Goal: Task Accomplishment & Management: Manage account settings

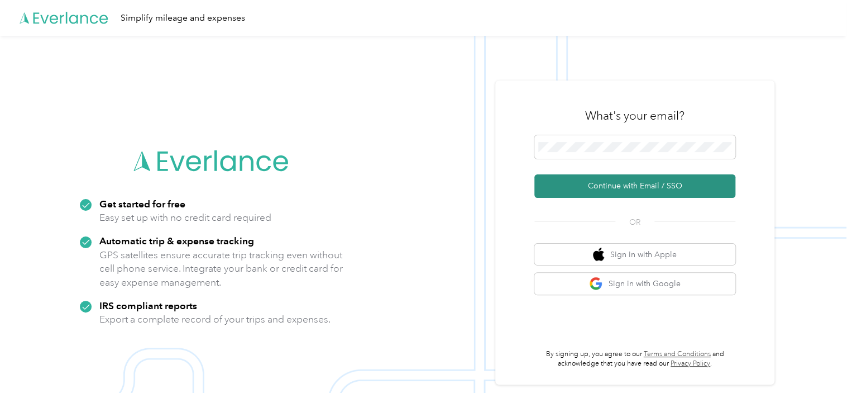
click at [603, 187] on button "Continue with Email / SSO" at bounding box center [635, 185] width 201 height 23
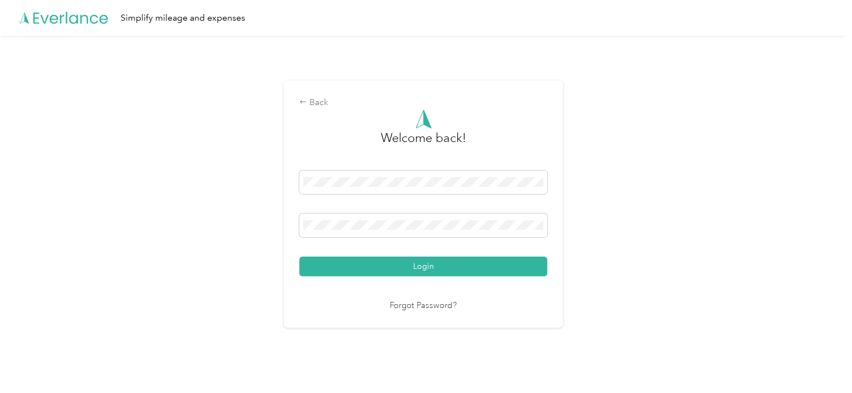
click at [415, 265] on button "Login" at bounding box center [423, 266] width 248 height 20
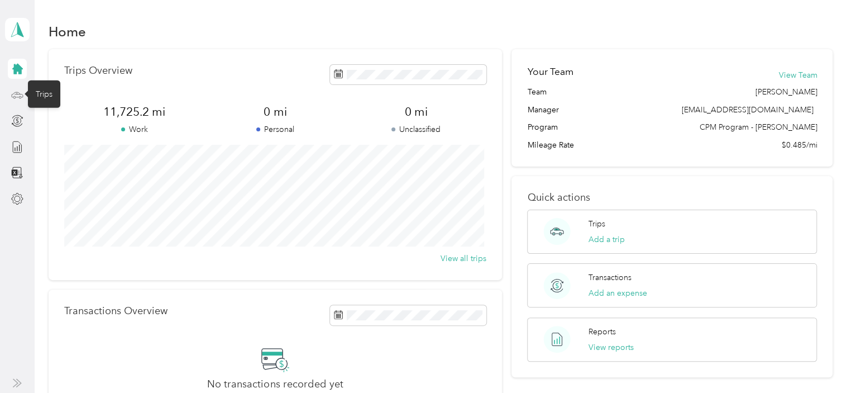
click at [15, 94] on icon at bounding box center [17, 95] width 12 height 12
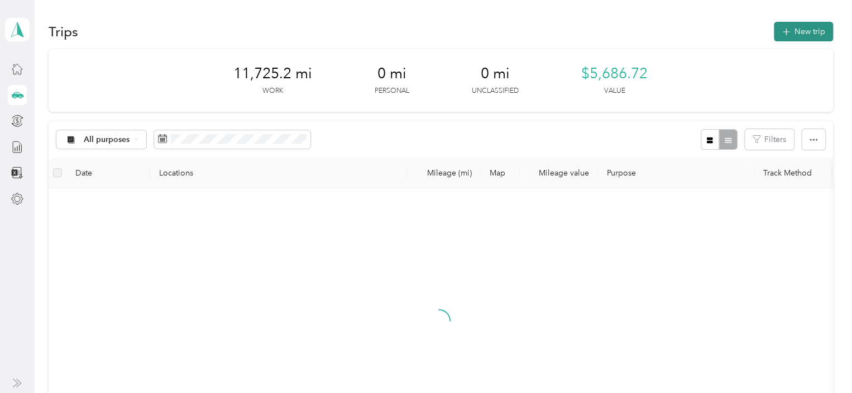
click at [785, 32] on icon "button" at bounding box center [786, 32] width 13 height 13
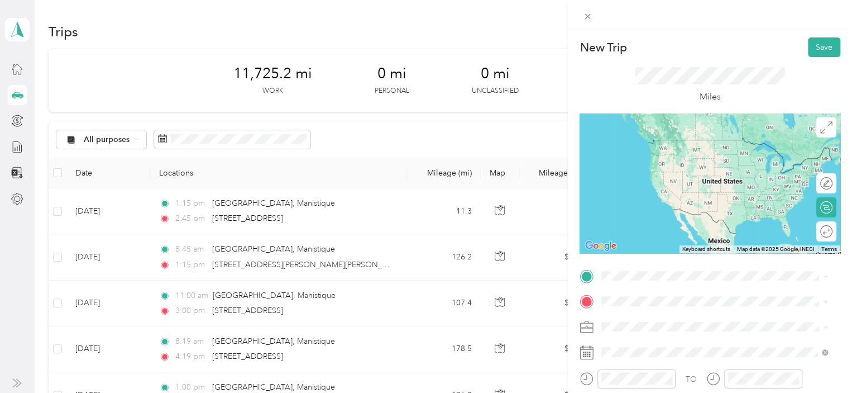
click at [658, 179] on span "[STREET_ADDRESS][US_STATE]" at bounding box center [679, 174] width 112 height 10
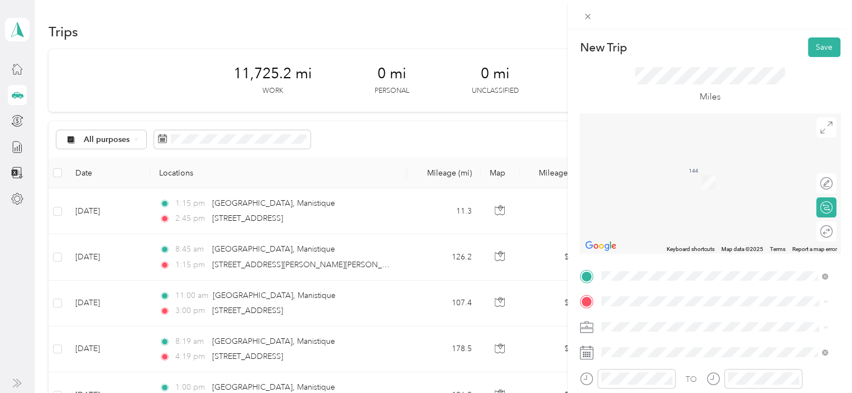
click at [641, 170] on span "[STREET_ADDRESS][US_STATE]" at bounding box center [679, 165] width 112 height 10
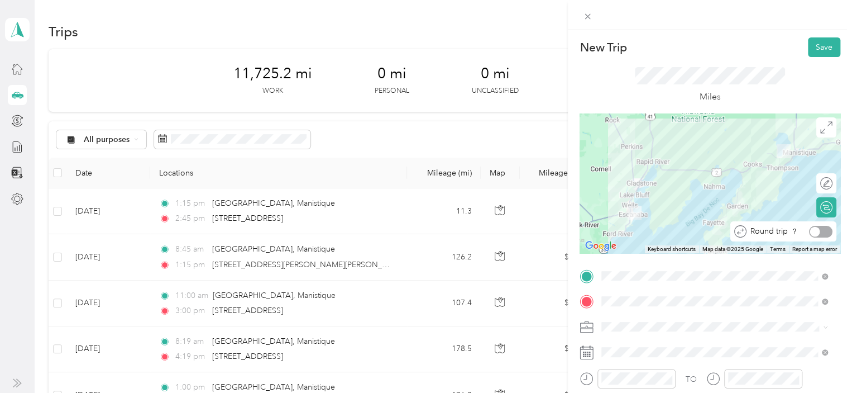
click at [813, 231] on div at bounding box center [820, 232] width 23 height 12
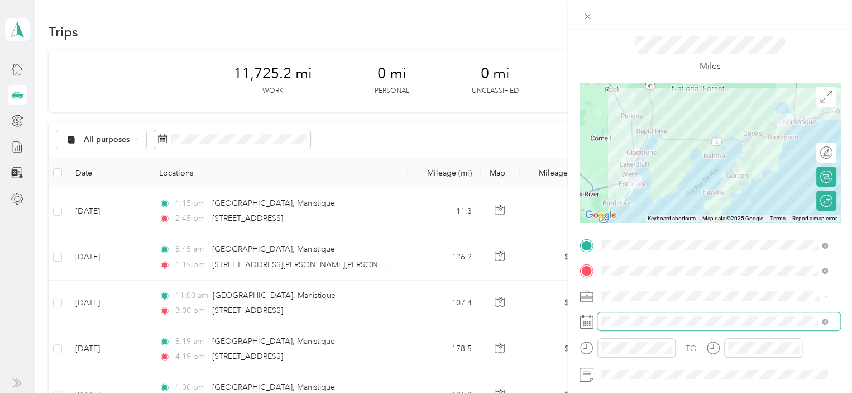
scroll to position [56, 0]
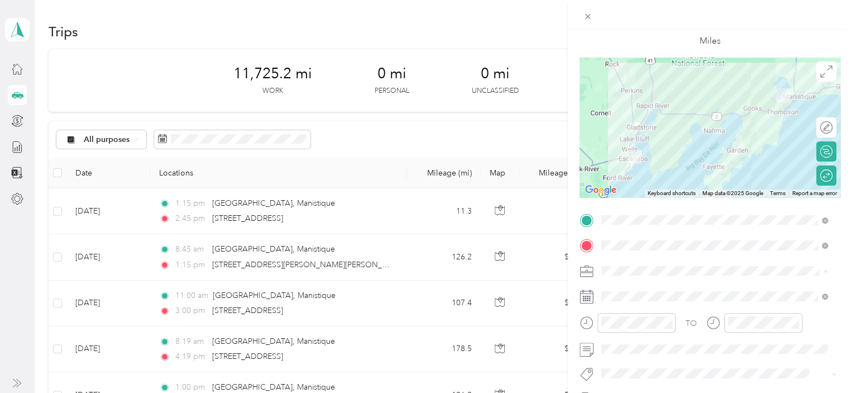
click at [641, 170] on span "809-37 DOC SO Reg1/UP" at bounding box center [652, 172] width 92 height 9
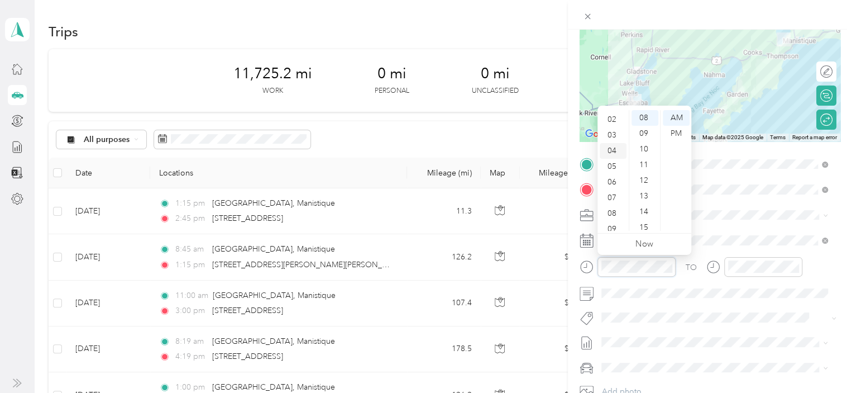
scroll to position [0, 0]
click at [615, 118] on div "12" at bounding box center [613, 118] width 27 height 16
click at [644, 117] on div "00" at bounding box center [645, 118] width 27 height 16
click at [673, 133] on div "PM" at bounding box center [676, 134] width 27 height 16
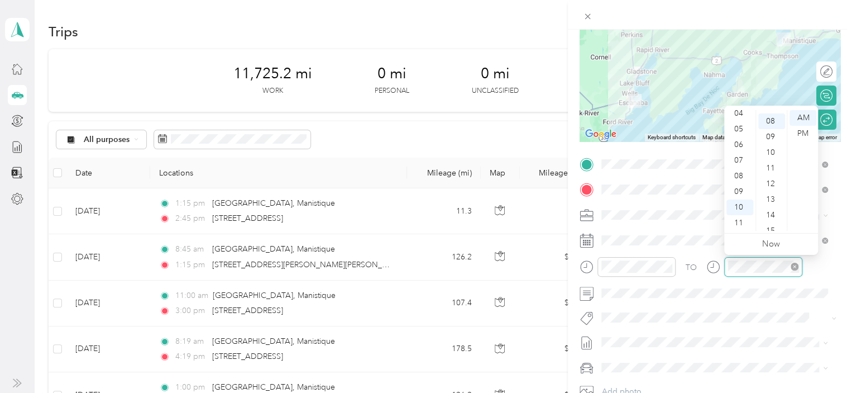
scroll to position [125, 0]
click at [740, 115] on div "04" at bounding box center [740, 114] width 27 height 16
click at [770, 117] on div "00" at bounding box center [772, 118] width 27 height 16
click at [800, 134] on div "PM" at bounding box center [803, 134] width 27 height 16
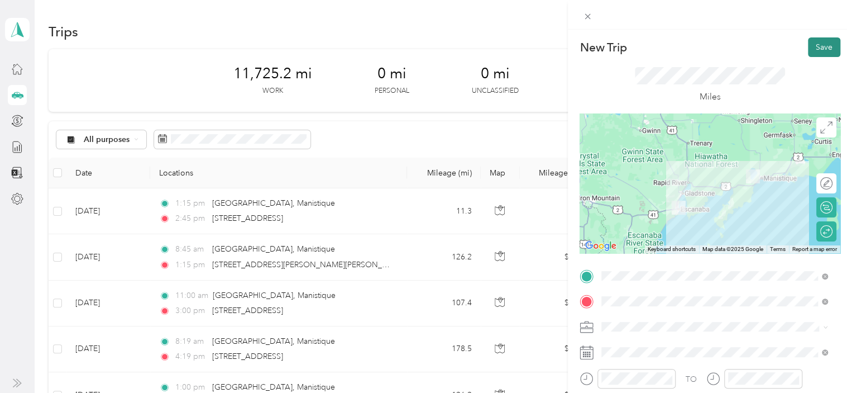
click at [814, 44] on button "Save" at bounding box center [824, 47] width 32 height 20
